Goal: Task Accomplishment & Management: Complete application form

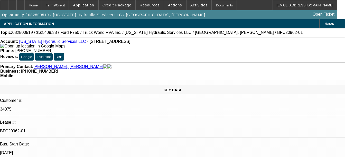
select select "0"
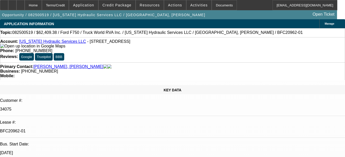
select select "0"
select select "0.1"
select select "0"
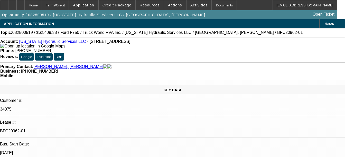
select select "0"
select select "1"
select select "2"
select select "6"
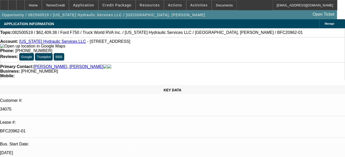
select select "1"
select select "2"
select select "6"
select select "1"
select select "2"
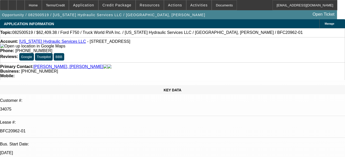
select select "6"
select select "1"
select select "3"
select select "6"
click at [217, 7] on div "Documents" at bounding box center [223, 5] width 25 height 10
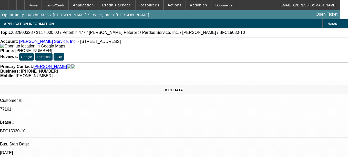
select select "0"
select select "2"
select select "0"
select select "6"
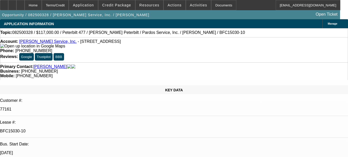
select select "0"
select select "6"
select select "0"
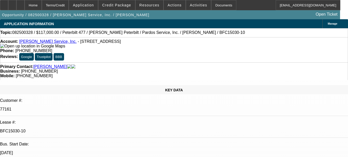
select select "0"
select select "6"
select select "0"
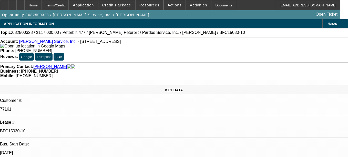
select select "0"
select select "6"
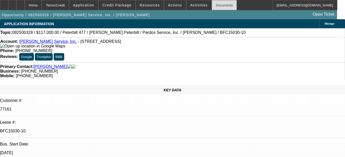
click at [218, 8] on div "Documents" at bounding box center [223, 5] width 25 height 10
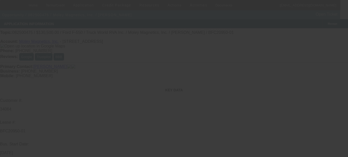
select select "0.1"
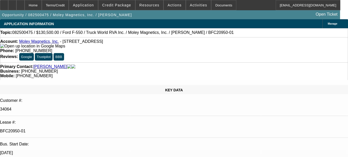
select select "0"
select select "0.1"
select select "0"
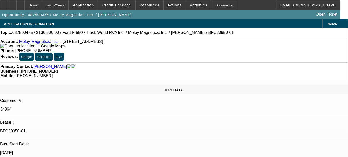
select select "0"
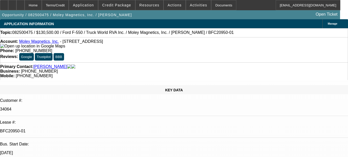
select select "0"
select select "1"
select select "6"
select select "1"
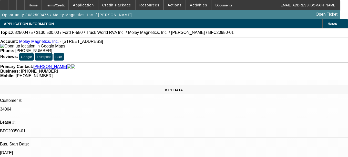
select select "1"
select select "6"
select select "1"
select select "6"
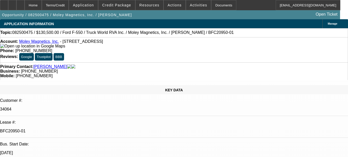
select select "1"
select select "6"
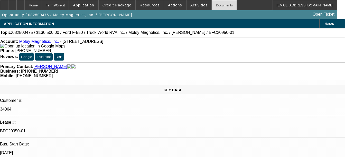
click at [220, 5] on div "Documents" at bounding box center [223, 5] width 25 height 10
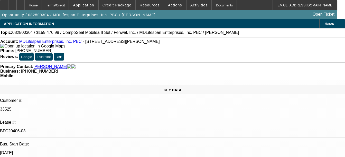
select select "0"
select select "2"
select select "0"
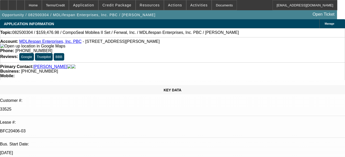
select select "0"
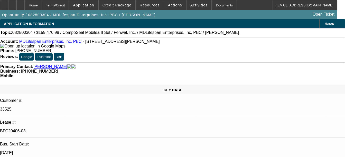
select select "2"
select select "0"
select select "1"
select select "2"
select select "6"
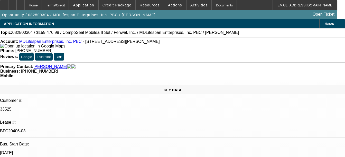
select select "1"
select select "6"
select select "1"
select select "3"
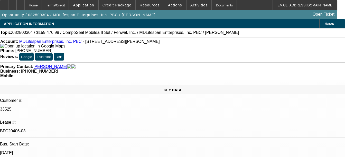
select select "6"
select select "1"
select select "2"
select select "6"
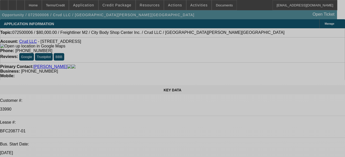
select select "0"
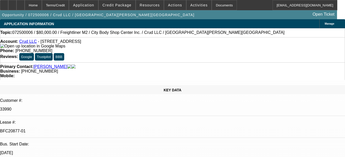
select select "2"
select select "0"
select select "2"
select select "0"
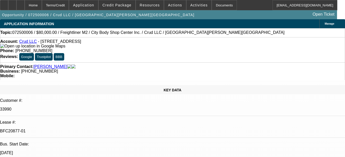
select select "0"
select select "2"
select select "0"
select select "2"
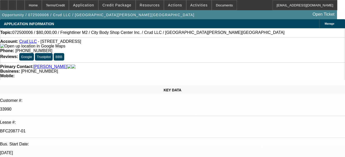
select select "0"
select select "1"
select select "2"
select select "6"
select select "1"
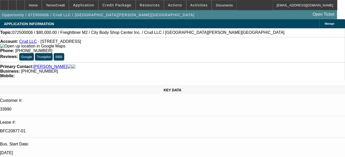
select select "2"
select select "6"
select select "1"
select select "2"
select select "6"
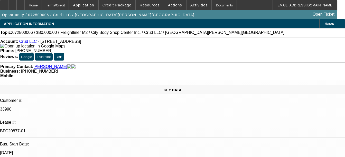
select select "1"
select select "2"
select select "6"
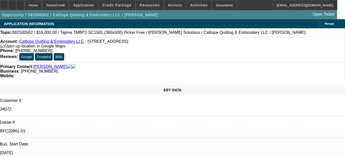
select select "0"
select select "2"
select select "0.1"
select select "4"
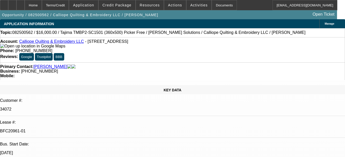
select select "0"
select select "2"
select select "0.1"
select select "4"
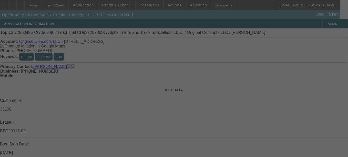
select select "0"
select select "2"
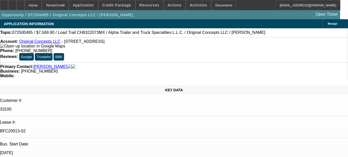
select select "0"
select select "2"
select select "0"
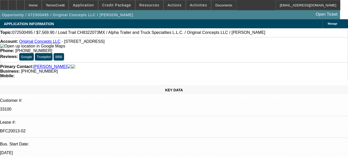
select select "2"
select select "0"
select select "2"
select select "0"
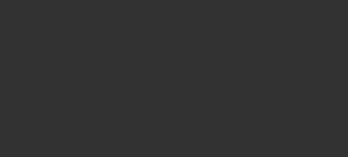
select select "1"
select select "2"
select select "6"
select select "1"
select select "2"
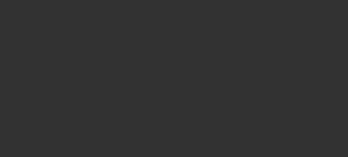
select select "6"
select select "1"
select select "2"
select select "6"
select select "1"
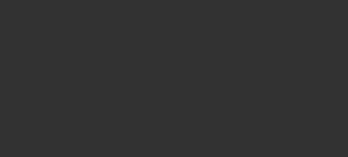
select select "2"
select select "6"
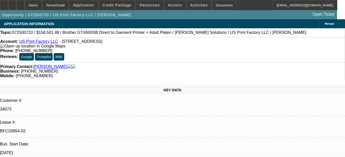
select select "0"
select select "2"
select select "0"
select select "2"
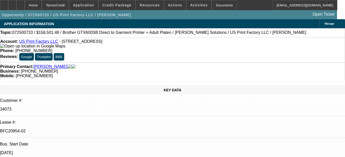
select select "0"
select select "2"
select select "0"
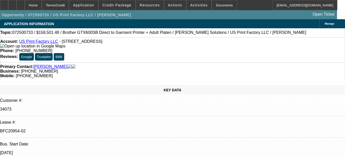
select select "2"
select select "0"
select select "1"
select select "2"
select select "6"
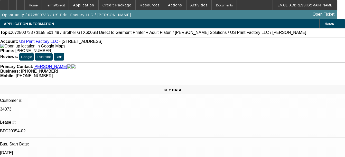
select select "1"
select select "2"
select select "6"
select select "1"
select select "2"
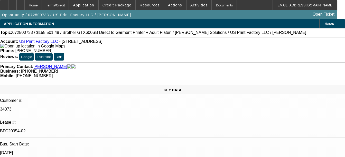
select select "6"
select select "1"
select select "2"
select select "6"
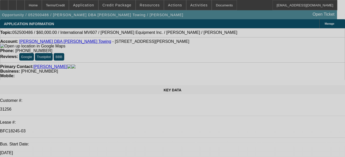
select select "0"
select select "2"
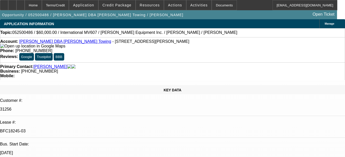
select select "0.1"
select select "0"
select select "2"
select select "0.1"
select select "0"
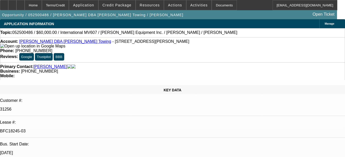
select select "2"
select select "0.1"
select select "0"
select select "0.1"
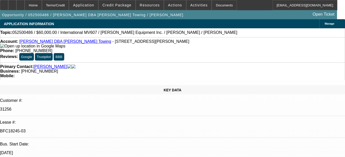
select select "1"
select select "2"
select select "4"
select select "1"
select select "2"
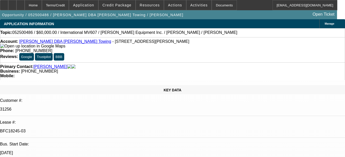
select select "4"
select select "1"
select select "2"
select select "4"
select select "1"
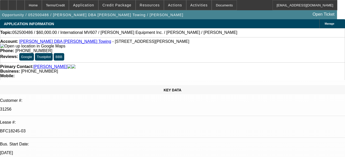
select select "3"
select select "4"
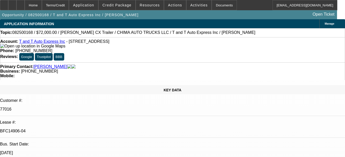
select select "0"
select select "0.1"
select select "0"
select select "0.1"
select select "0"
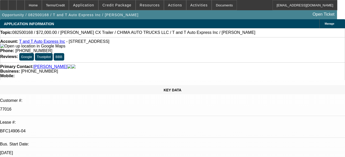
select select "0.1"
select select "0.15"
select select "2"
select select "0"
select select "1"
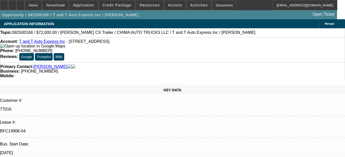
select select "2"
select select "4"
select select "1"
select select "2"
select select "4"
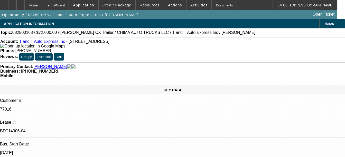
select select "1"
select select "2"
select select "4"
select select "1"
select select "2"
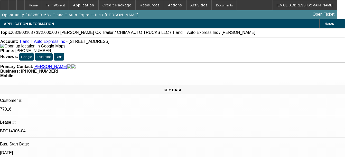
select select "6"
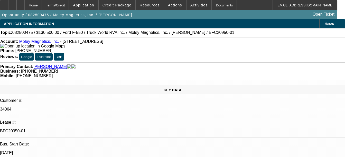
select select "0.1"
select select "0"
select select "0.1"
select select "0"
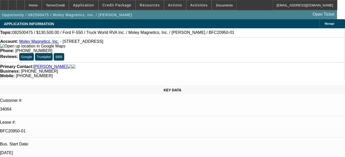
select select "0"
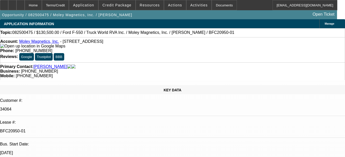
select select "0"
select select "1"
select select "6"
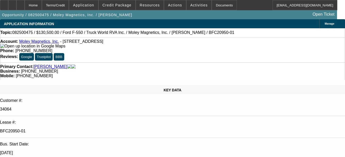
select select "1"
select select "6"
select select "1"
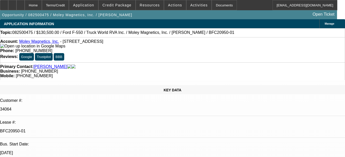
select select "6"
select select "1"
select select "6"
click at [216, 6] on div "Documents" at bounding box center [223, 5] width 25 height 10
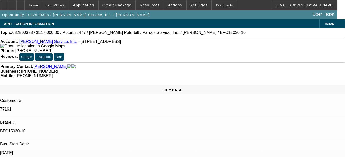
select select "0"
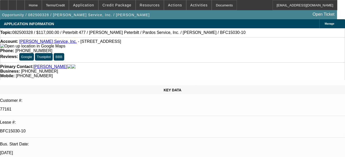
select select "0"
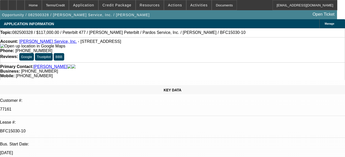
select select "0"
select select "1"
select select "2"
select select "6"
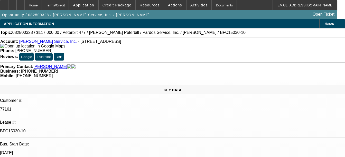
select select "1"
select select "6"
select select "1"
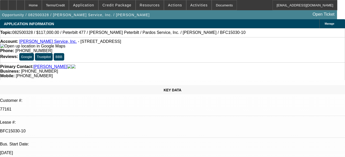
select select "6"
select select "1"
select select "6"
click at [213, 5] on div "Documents" at bounding box center [223, 5] width 25 height 10
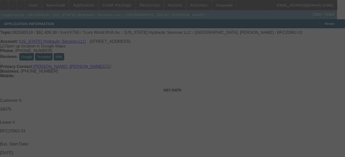
select select "0"
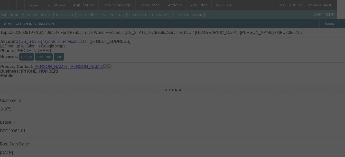
select select "0"
select select "0.1"
select select "0"
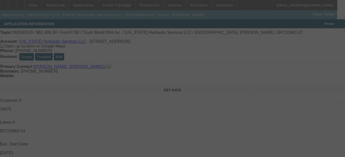
select select "0"
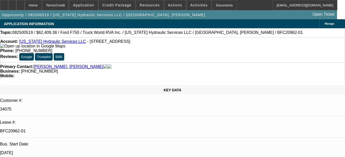
select select "1"
select select "2"
select select "6"
select select "1"
select select "2"
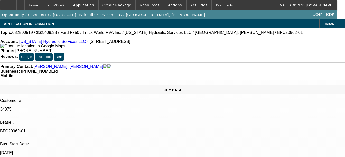
select select "6"
select select "1"
select select "2"
select select "6"
select select "1"
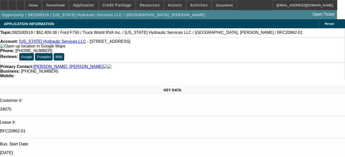
select select "3"
select select "6"
click at [211, 6] on div "Documents" at bounding box center [223, 5] width 25 height 10
